Goal: Information Seeking & Learning: Learn about a topic

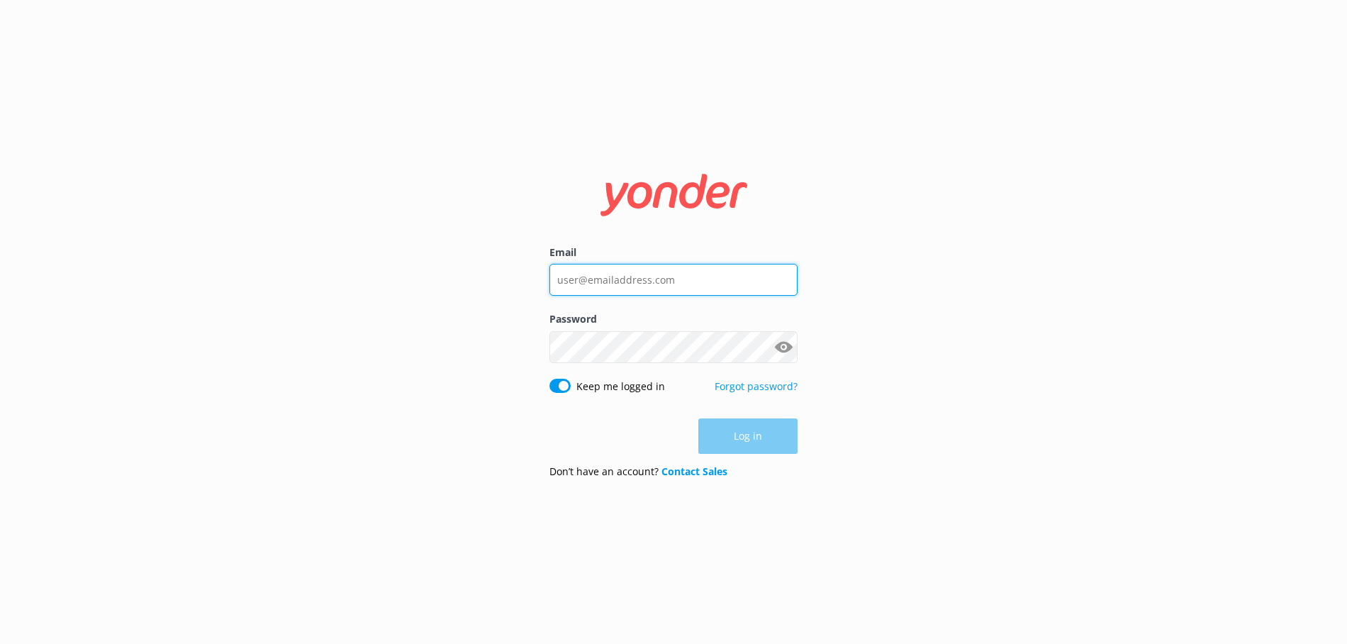
click at [641, 281] on input "Email" at bounding box center [673, 280] width 248 height 32
type input "[EMAIL_ADDRESS][DOMAIN_NAME]"
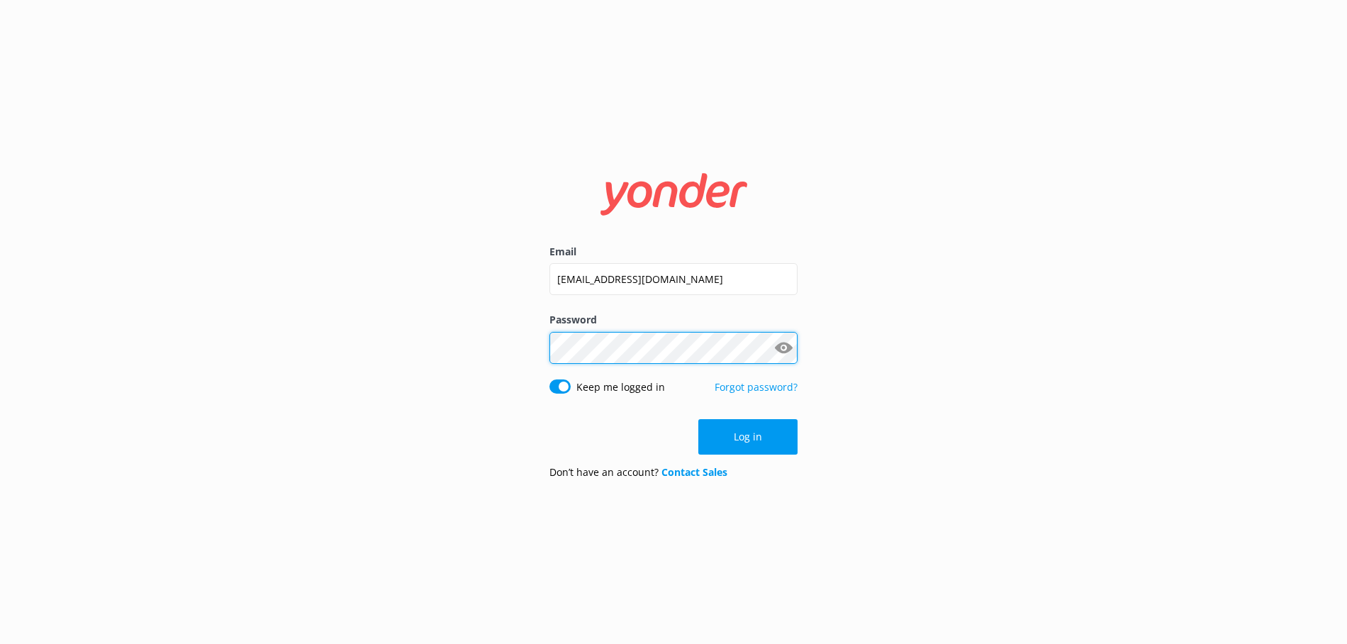
click button "Log in" at bounding box center [747, 436] width 99 height 35
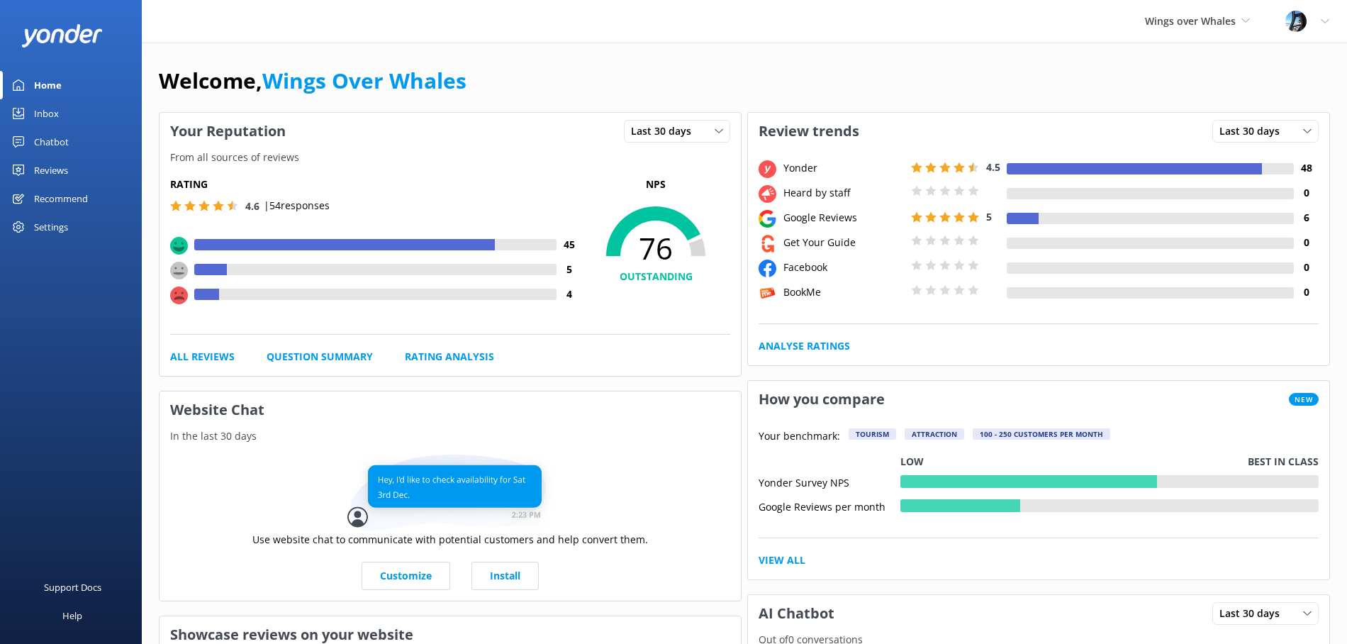
click at [56, 164] on div "Reviews" at bounding box center [51, 170] width 34 height 28
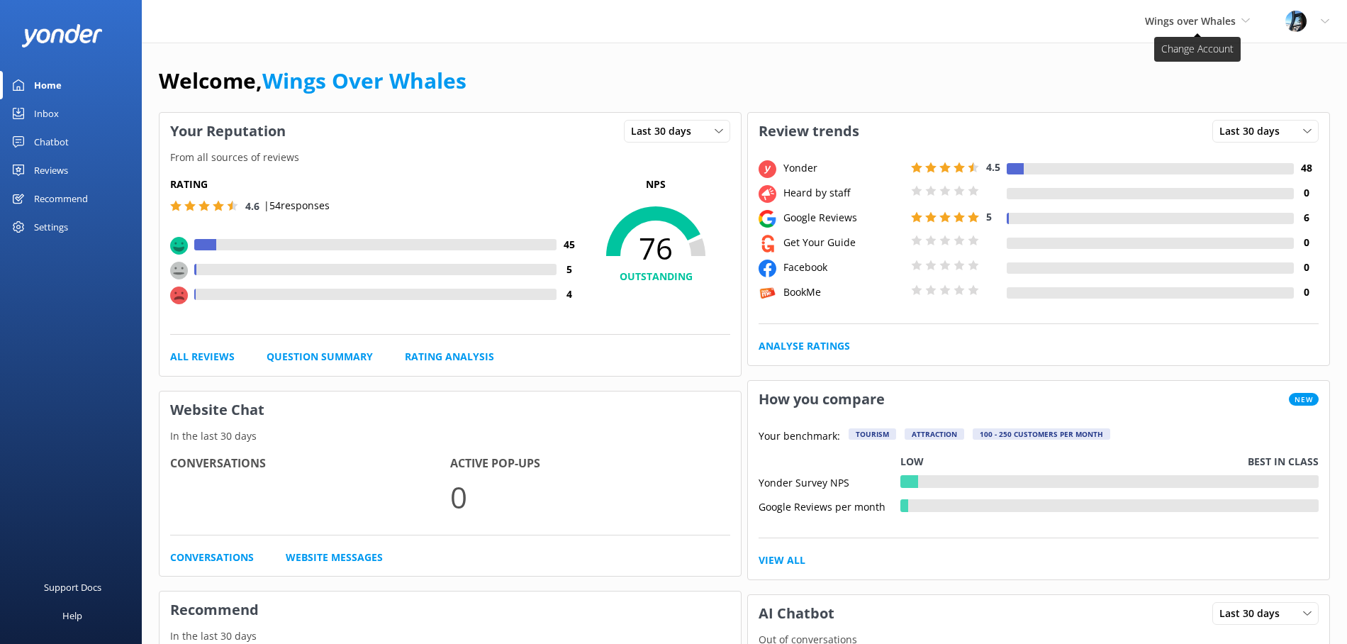
click at [1209, 17] on span "Wings over Whales" at bounding box center [1190, 20] width 91 height 13
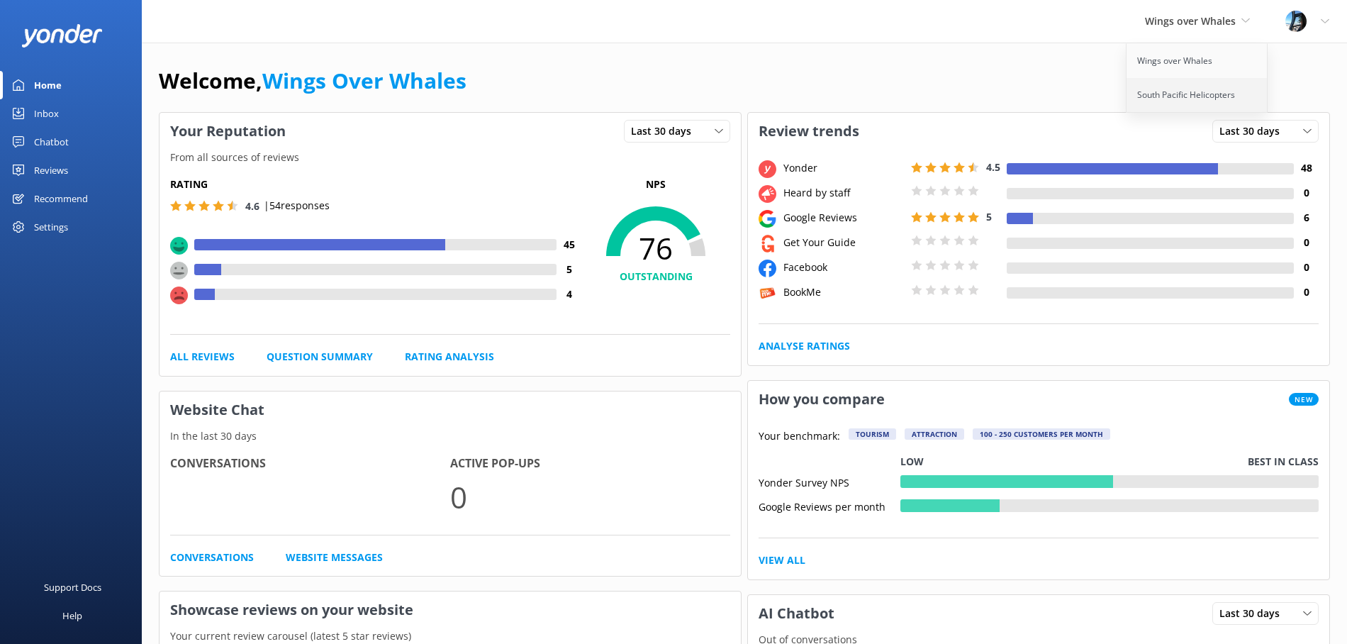
click at [1188, 90] on link "South Pacific Helicopters" at bounding box center [1197, 95] width 142 height 34
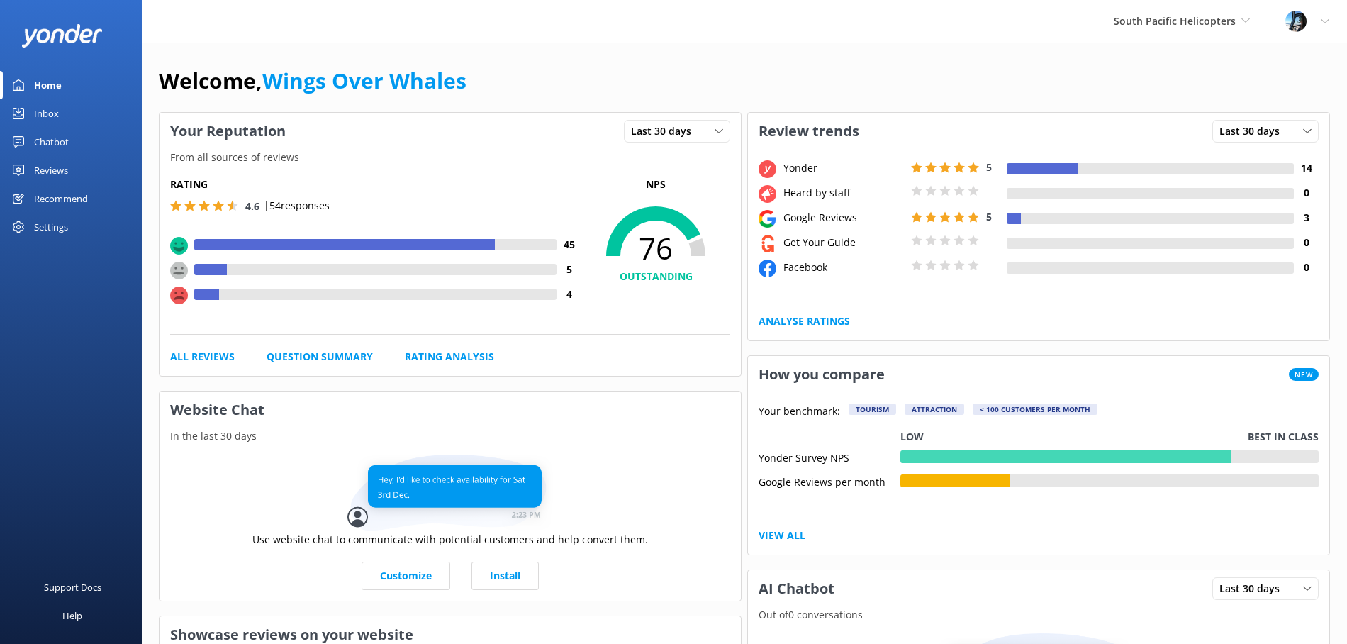
click at [65, 172] on div "Reviews" at bounding box center [51, 170] width 34 height 28
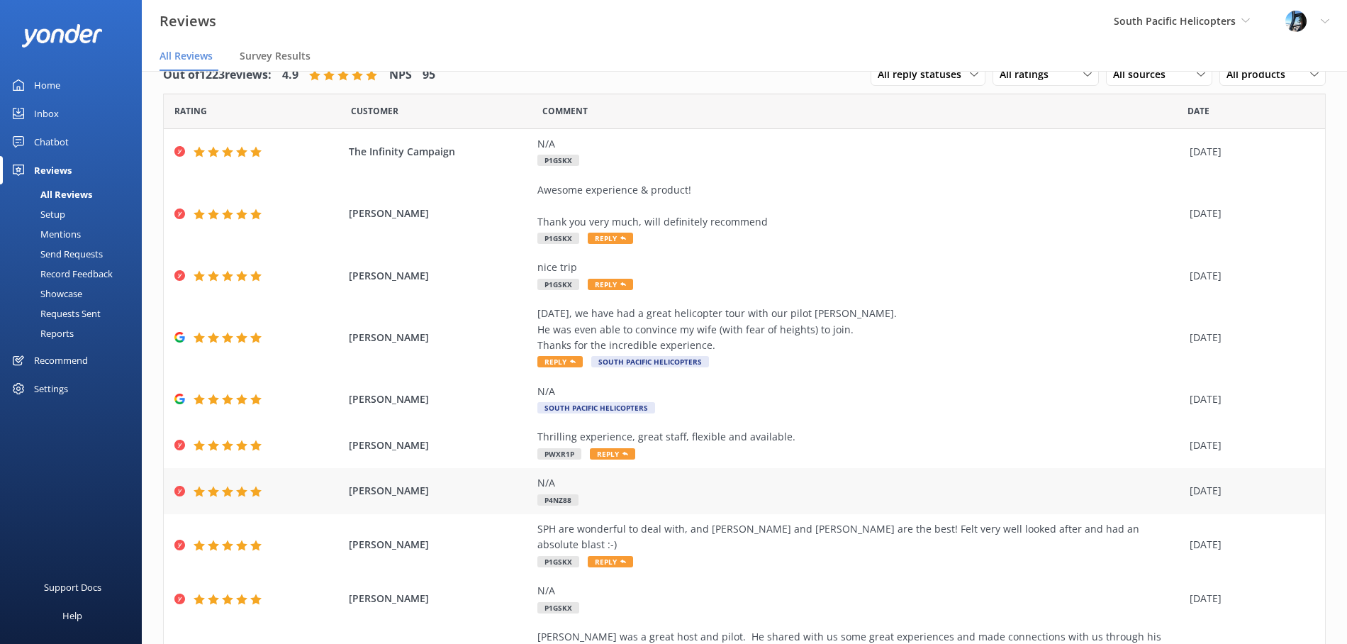
scroll to position [115, 0]
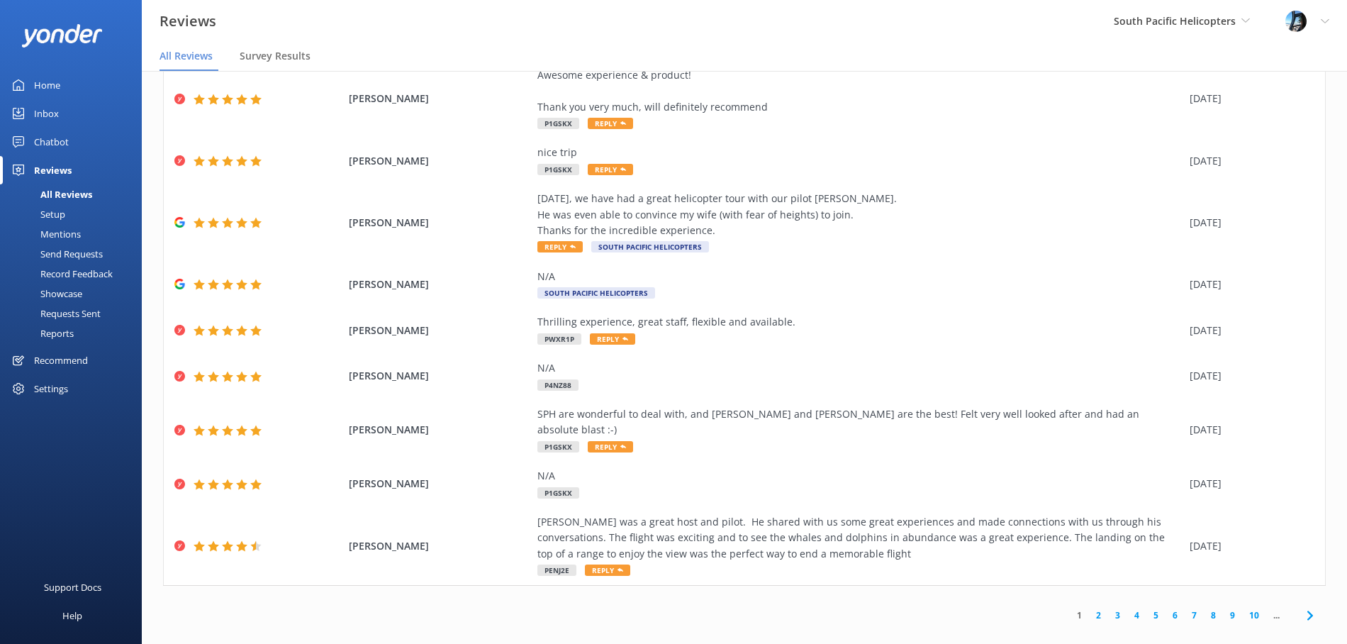
click at [1100, 608] on link "2" at bounding box center [1098, 614] width 19 height 13
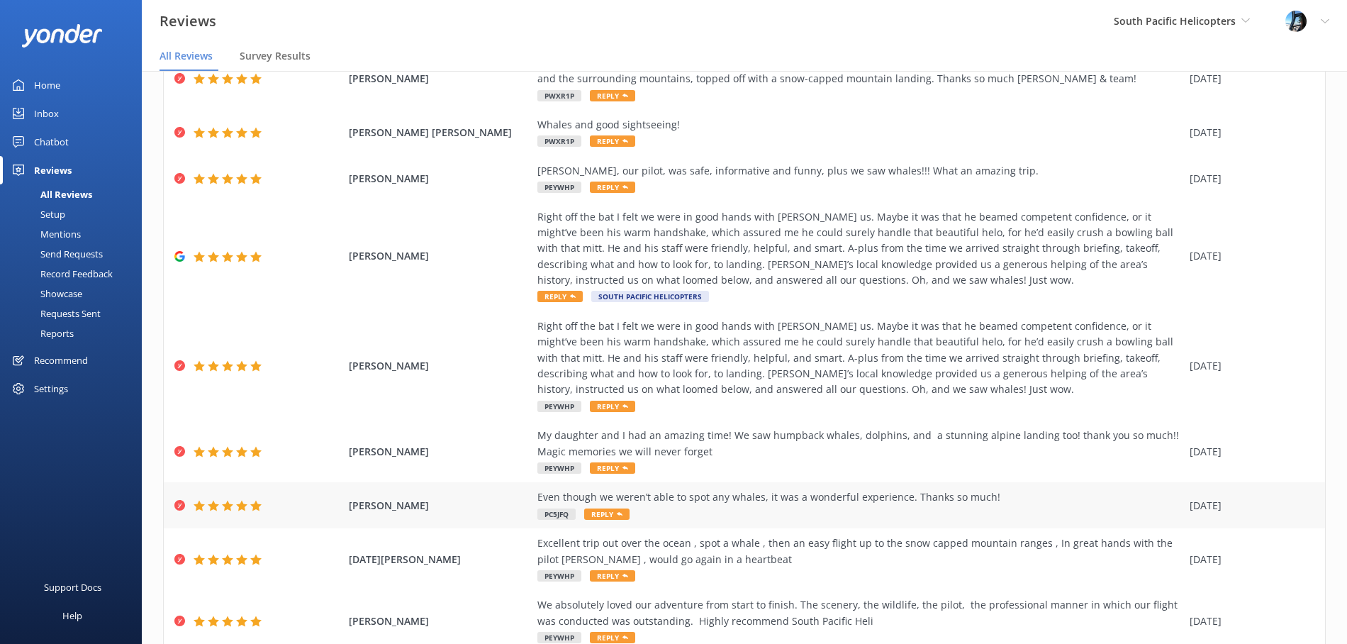
scroll to position [28, 0]
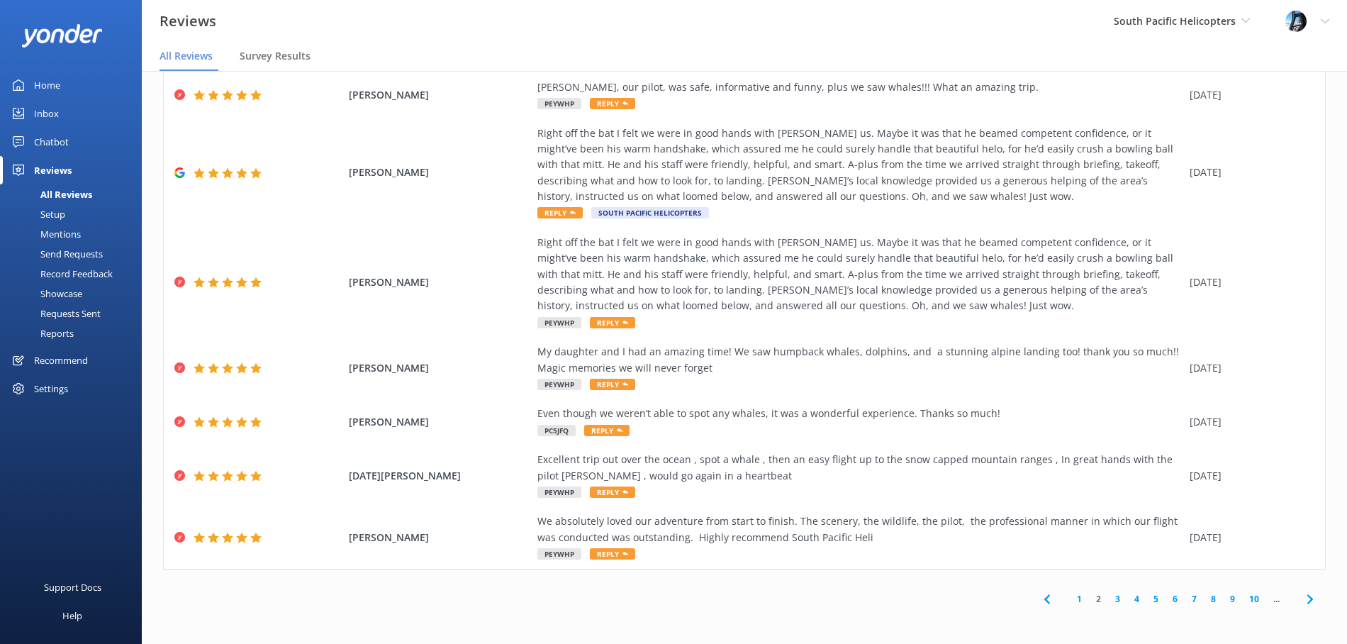
click at [1120, 597] on link "3" at bounding box center [1117, 598] width 19 height 13
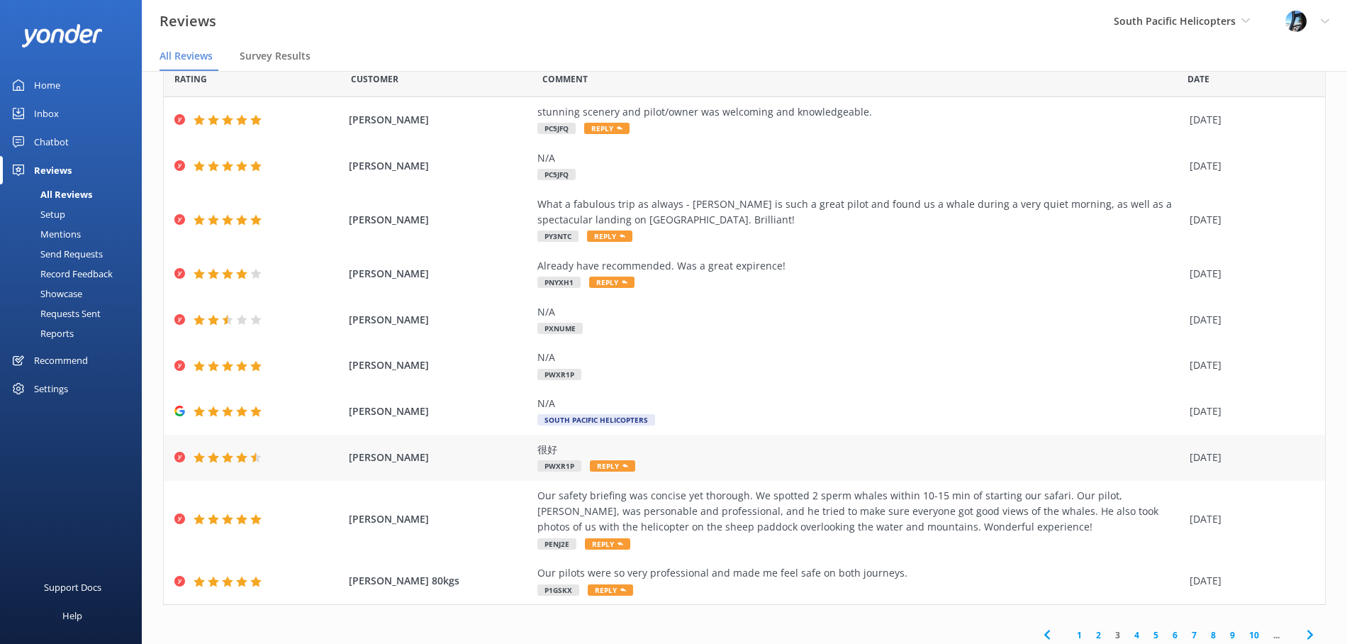
scroll to position [67, 0]
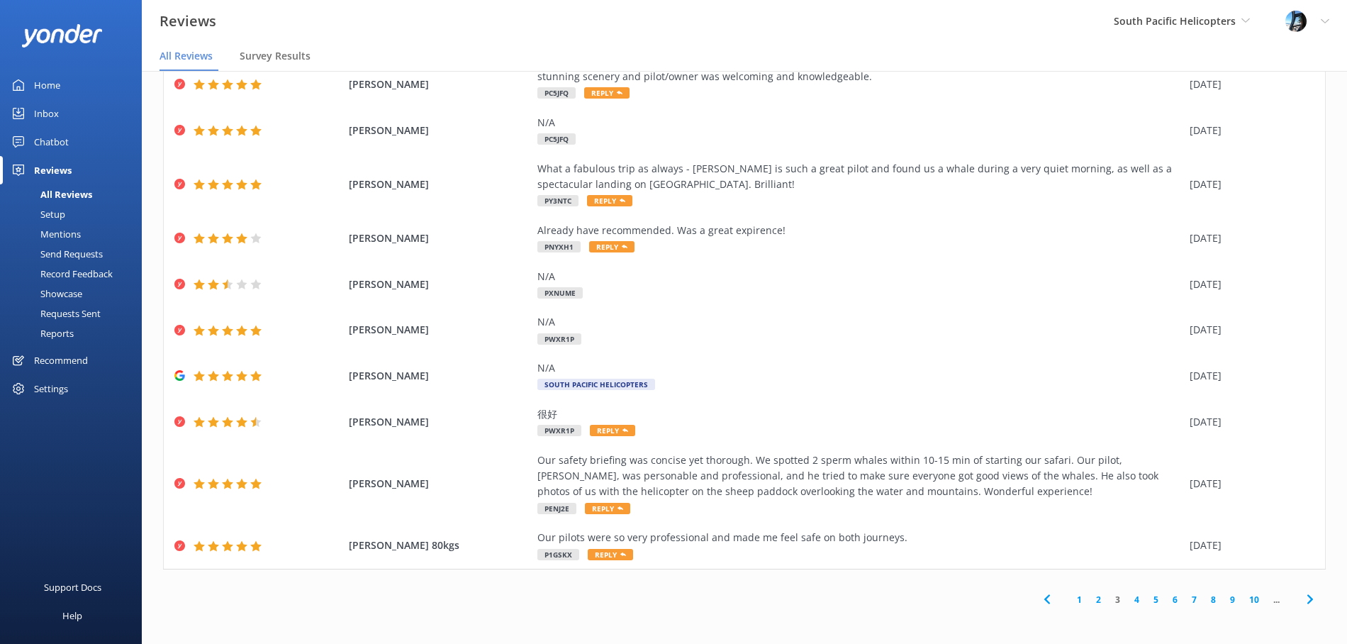
click at [1135, 598] on link "4" at bounding box center [1136, 599] width 19 height 13
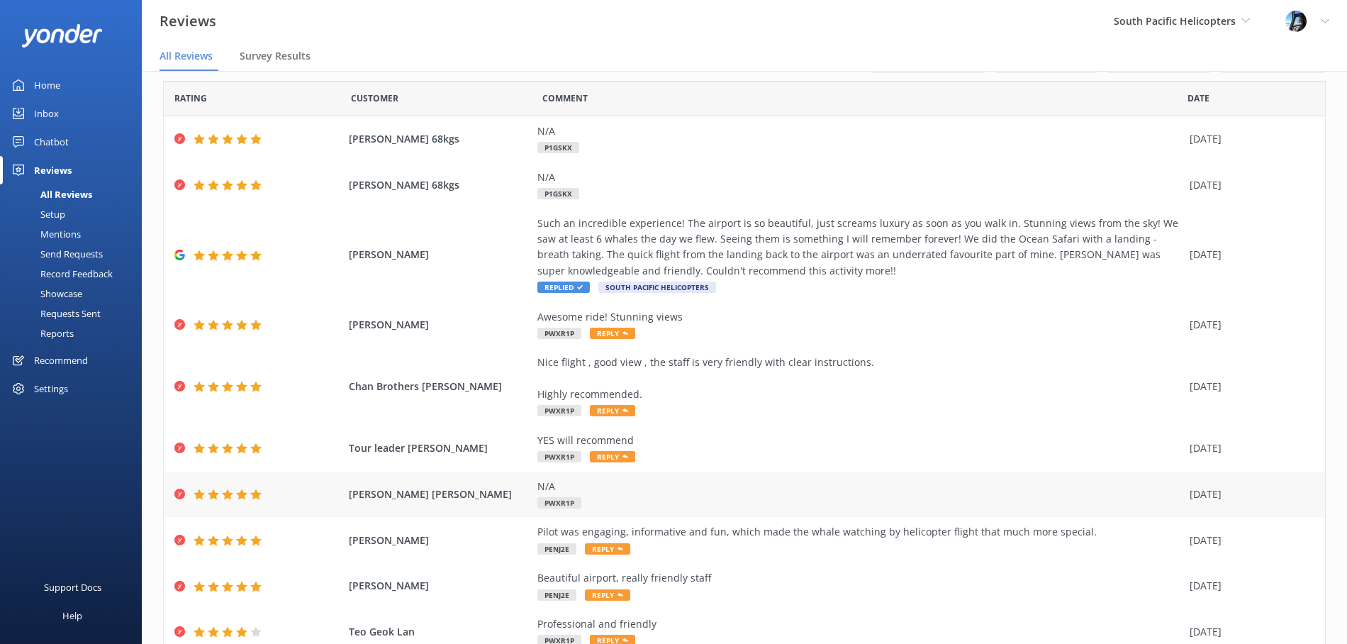
scroll to position [99, 0]
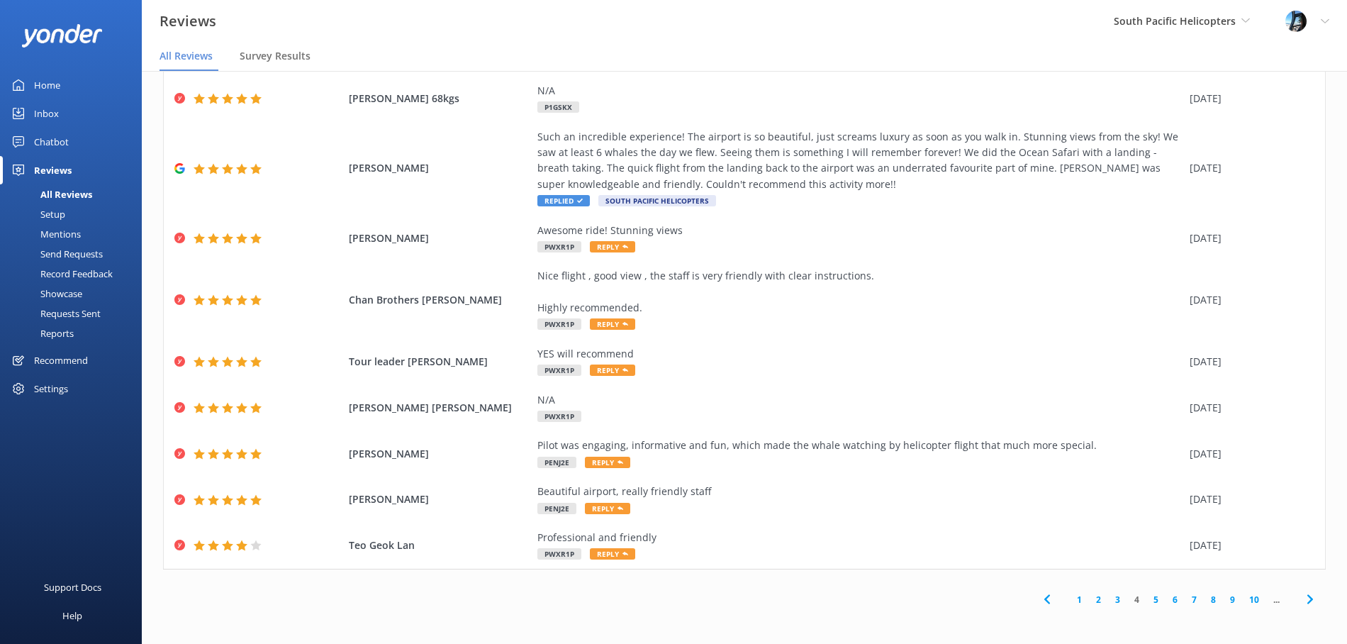
click at [1154, 598] on link "5" at bounding box center [1155, 599] width 19 height 13
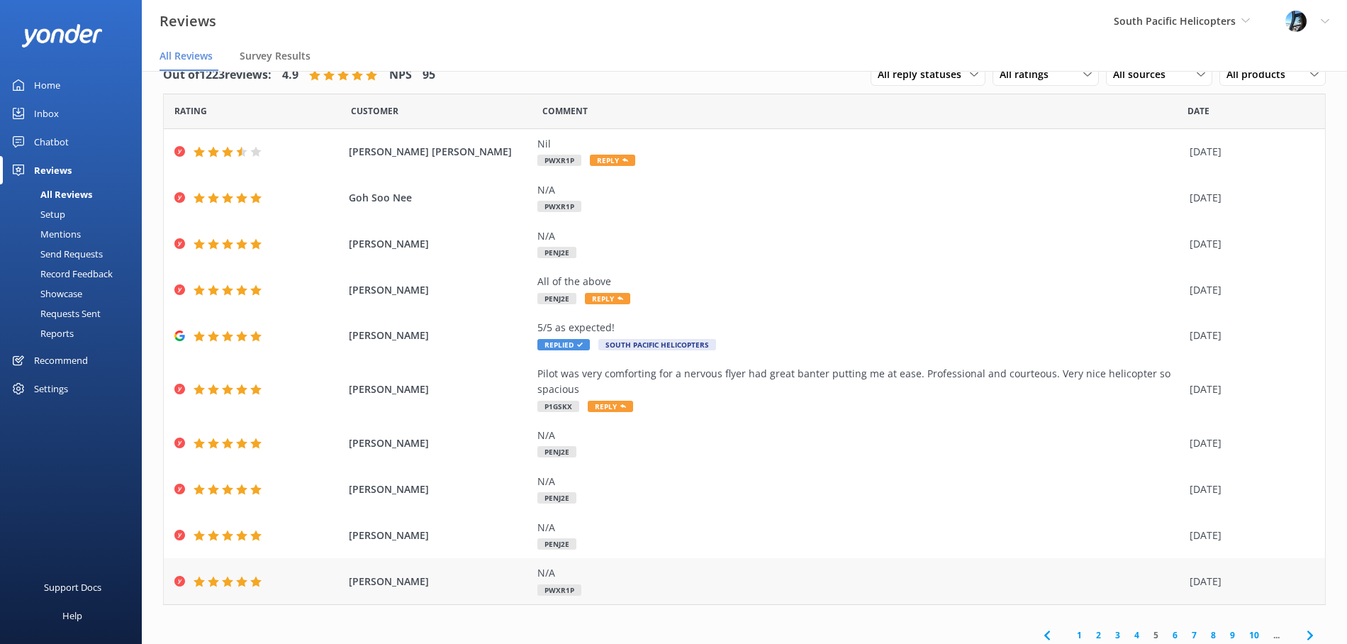
scroll to position [35, 0]
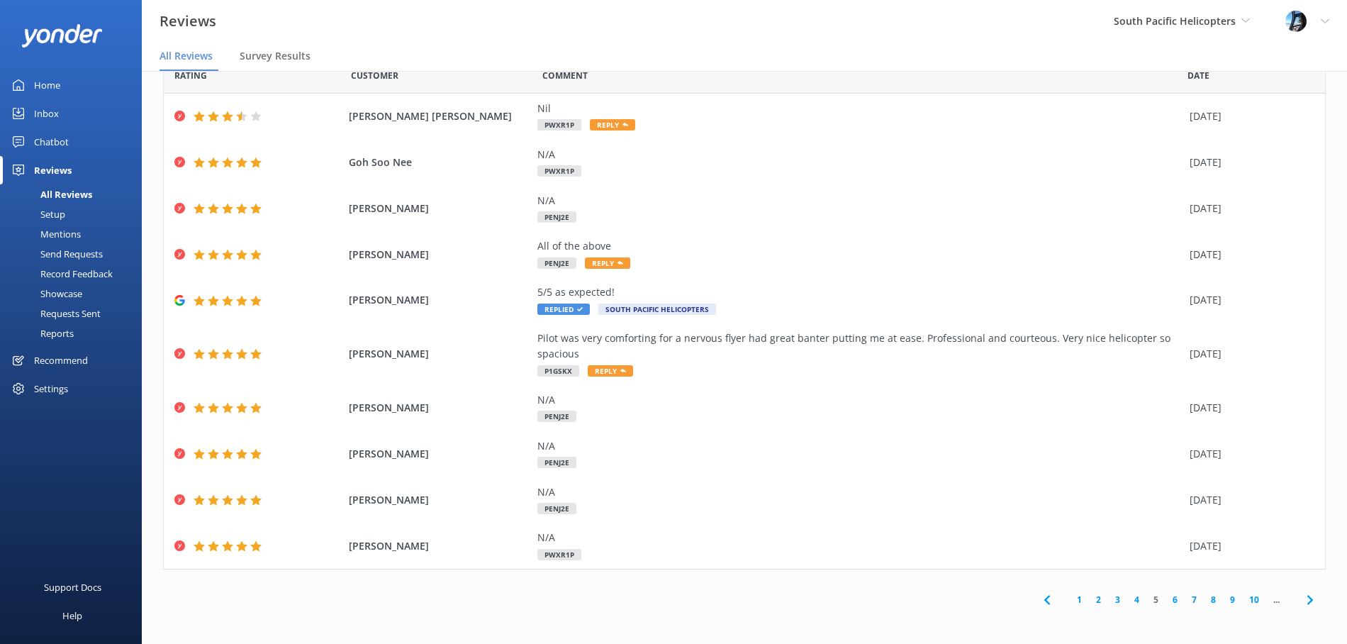
click at [1172, 602] on link "6" at bounding box center [1174, 599] width 19 height 13
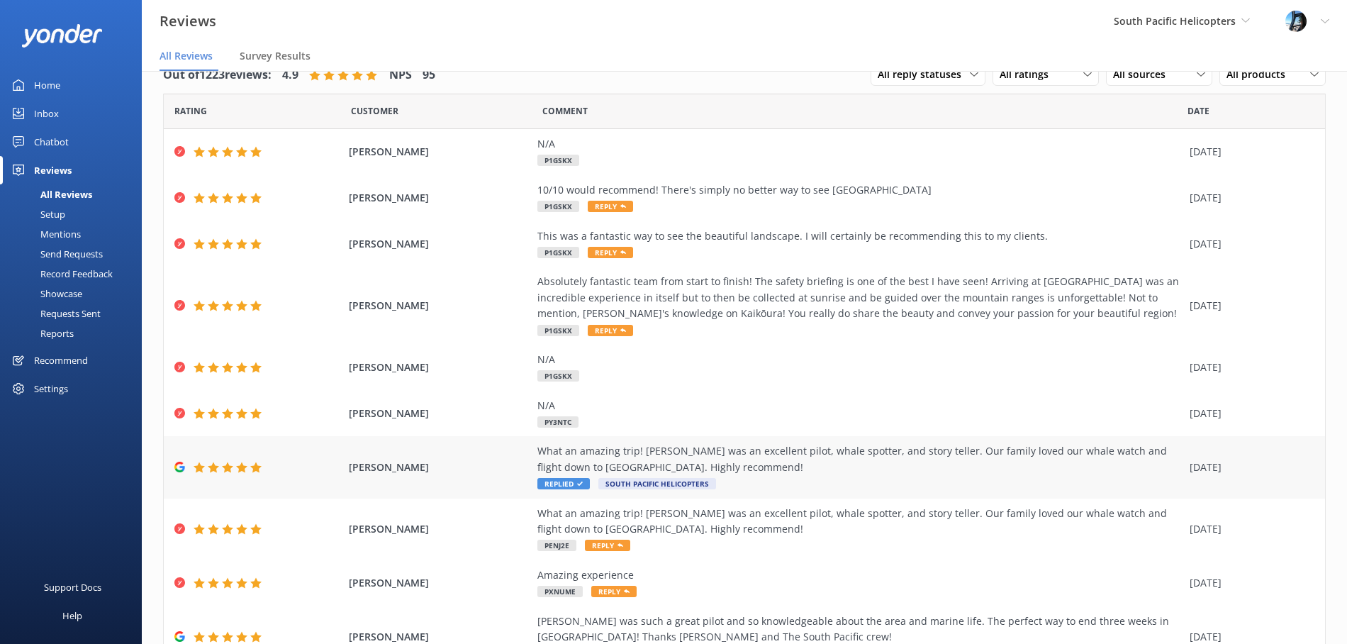
scroll to position [99, 0]
